Goal: Check status

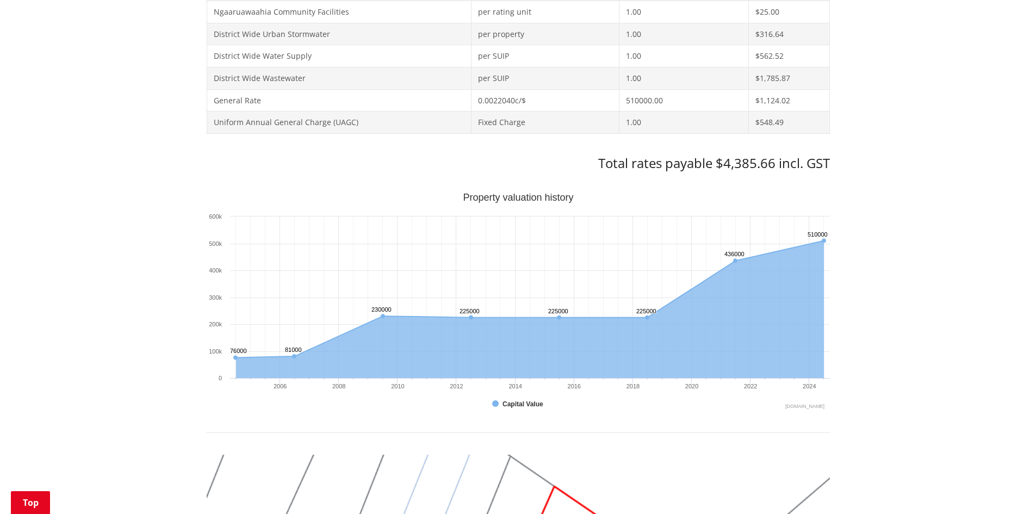
scroll to position [326, 0]
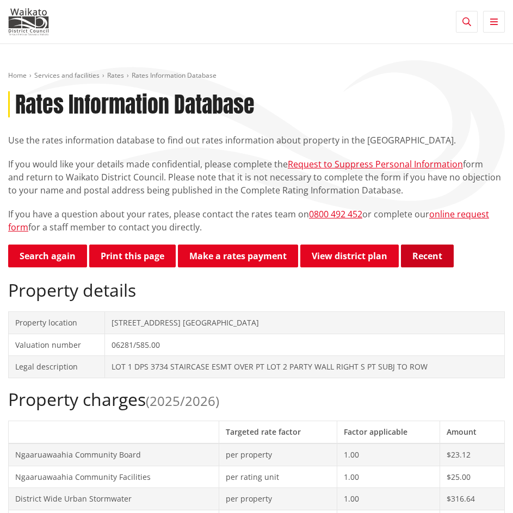
click at [439, 260] on button "Recent" at bounding box center [427, 256] width 53 height 23
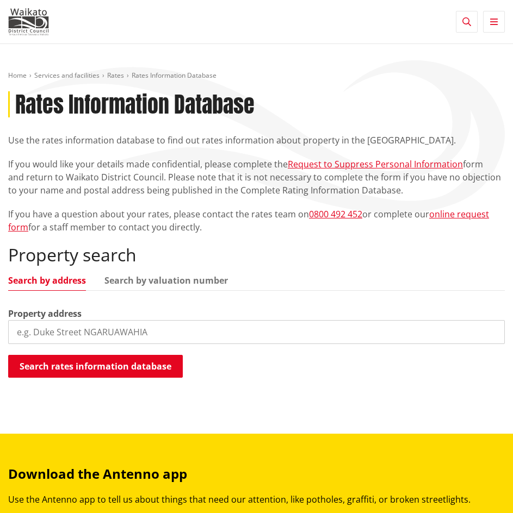
click at [493, 21] on icon "button" at bounding box center [494, 21] width 8 height 9
